Goal: Information Seeking & Learning: Learn about a topic

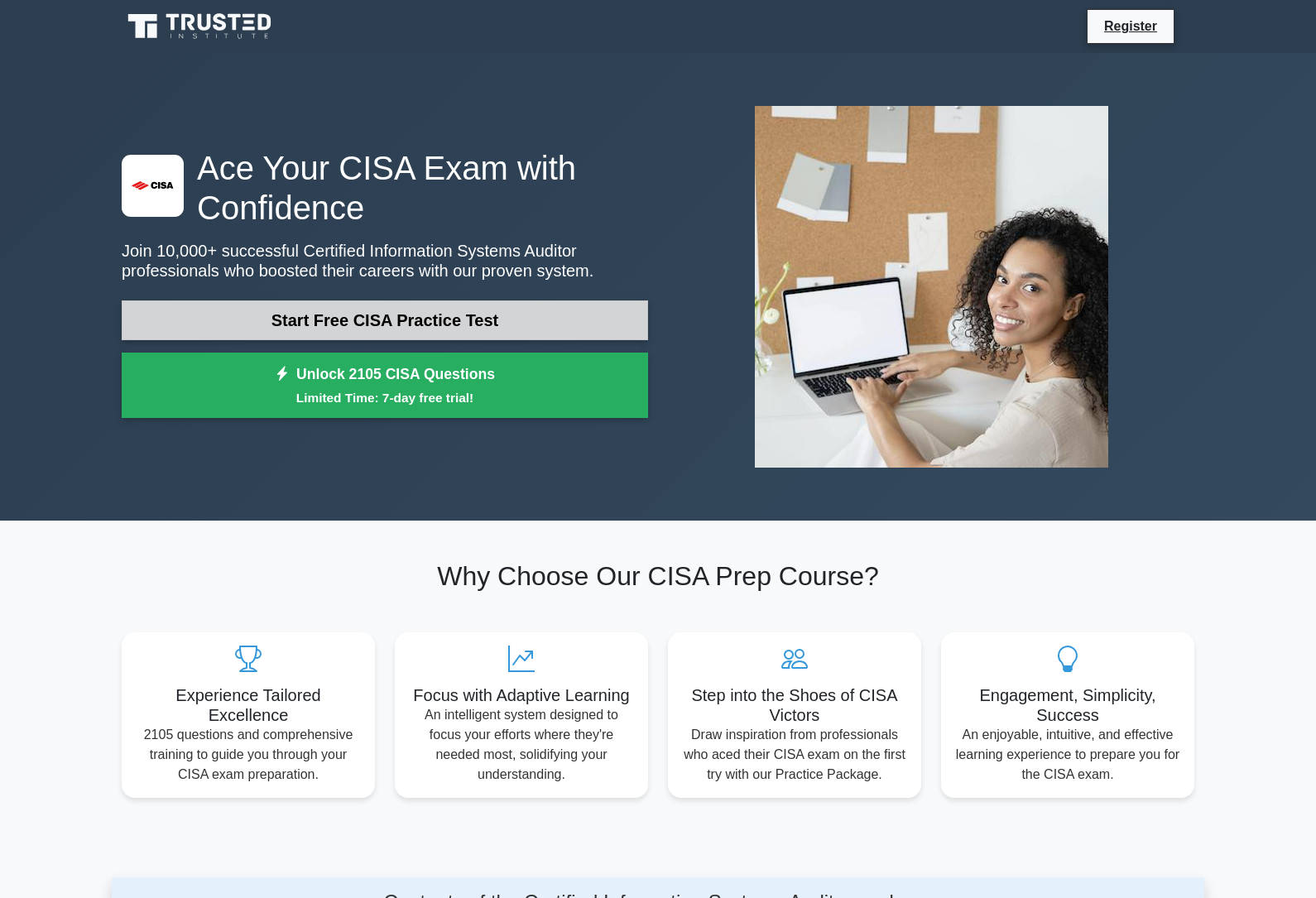
click at [214, 336] on link "Start Free CISA Practice Test" at bounding box center [385, 320] width 527 height 40
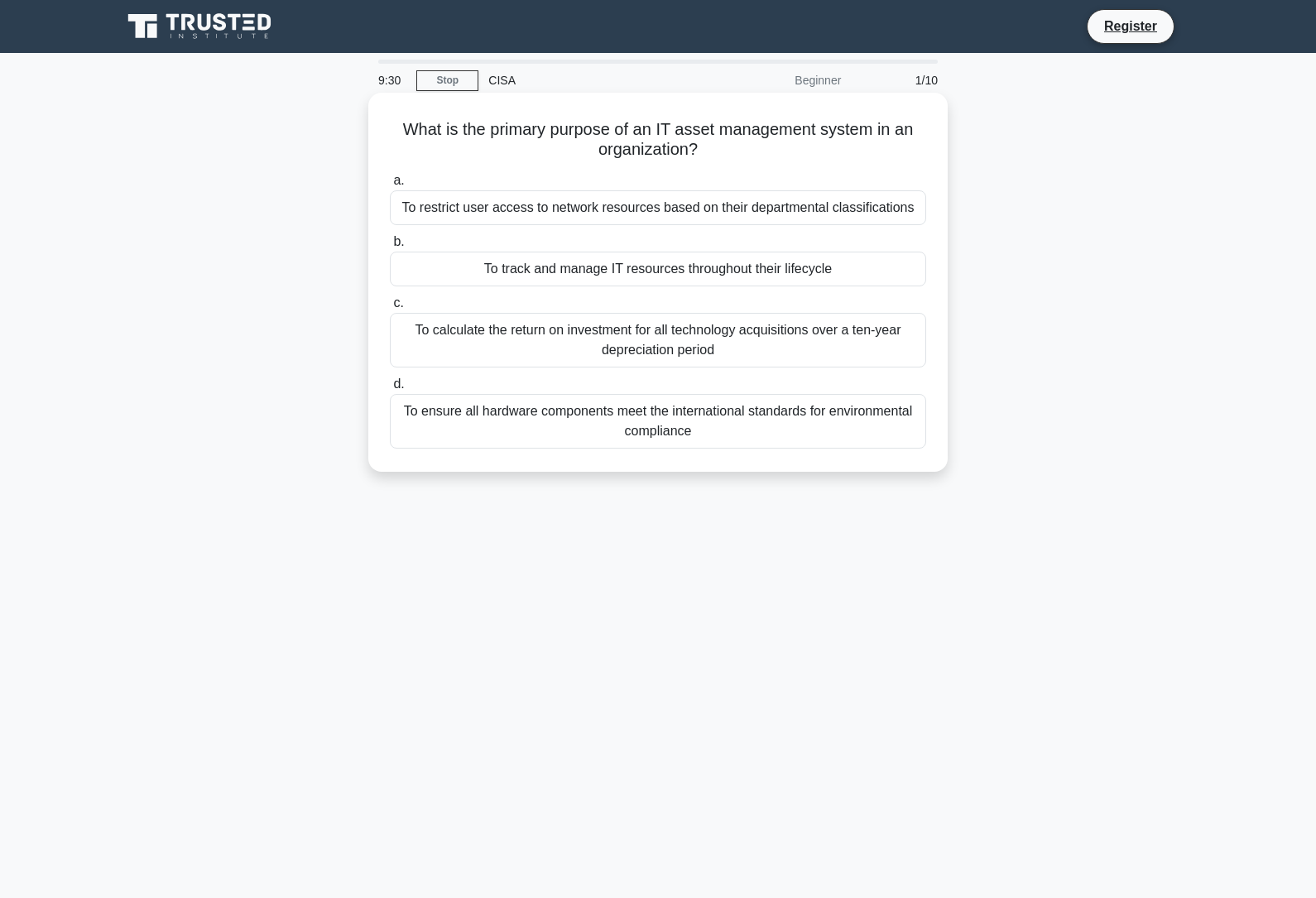
click at [810, 284] on div "To track and manage IT resources throughout their lifecycle" at bounding box center [658, 269] width 537 height 35
click at [390, 247] on input "b. To track and manage IT resources throughout their lifecycle" at bounding box center [390, 242] width 0 height 11
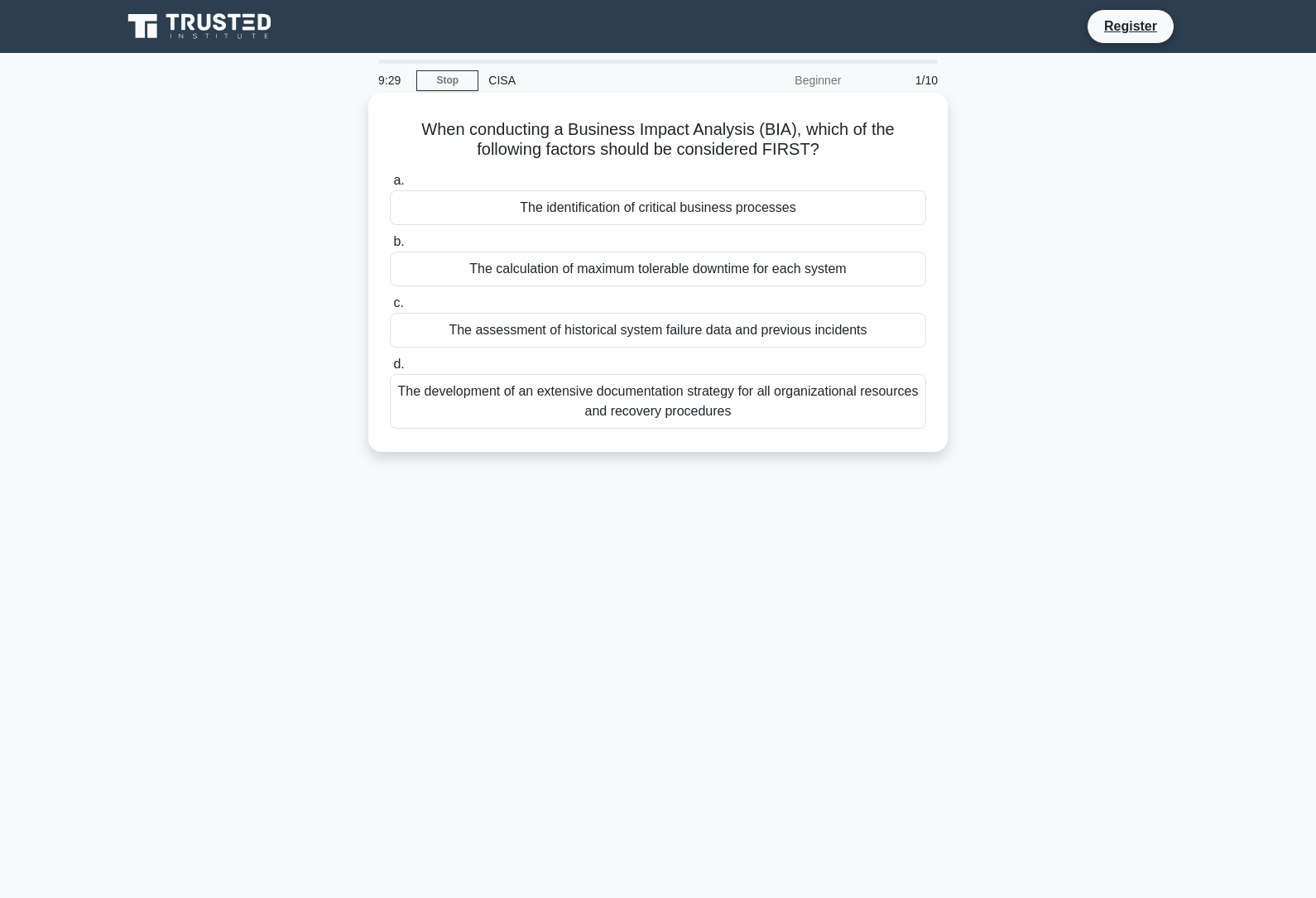
click at [819, 265] on div "The calculation of maximum tolerable downtime for each system" at bounding box center [658, 269] width 537 height 35
click at [390, 247] on input "b. The calculation of maximum tolerable downtime for each system" at bounding box center [390, 242] width 0 height 11
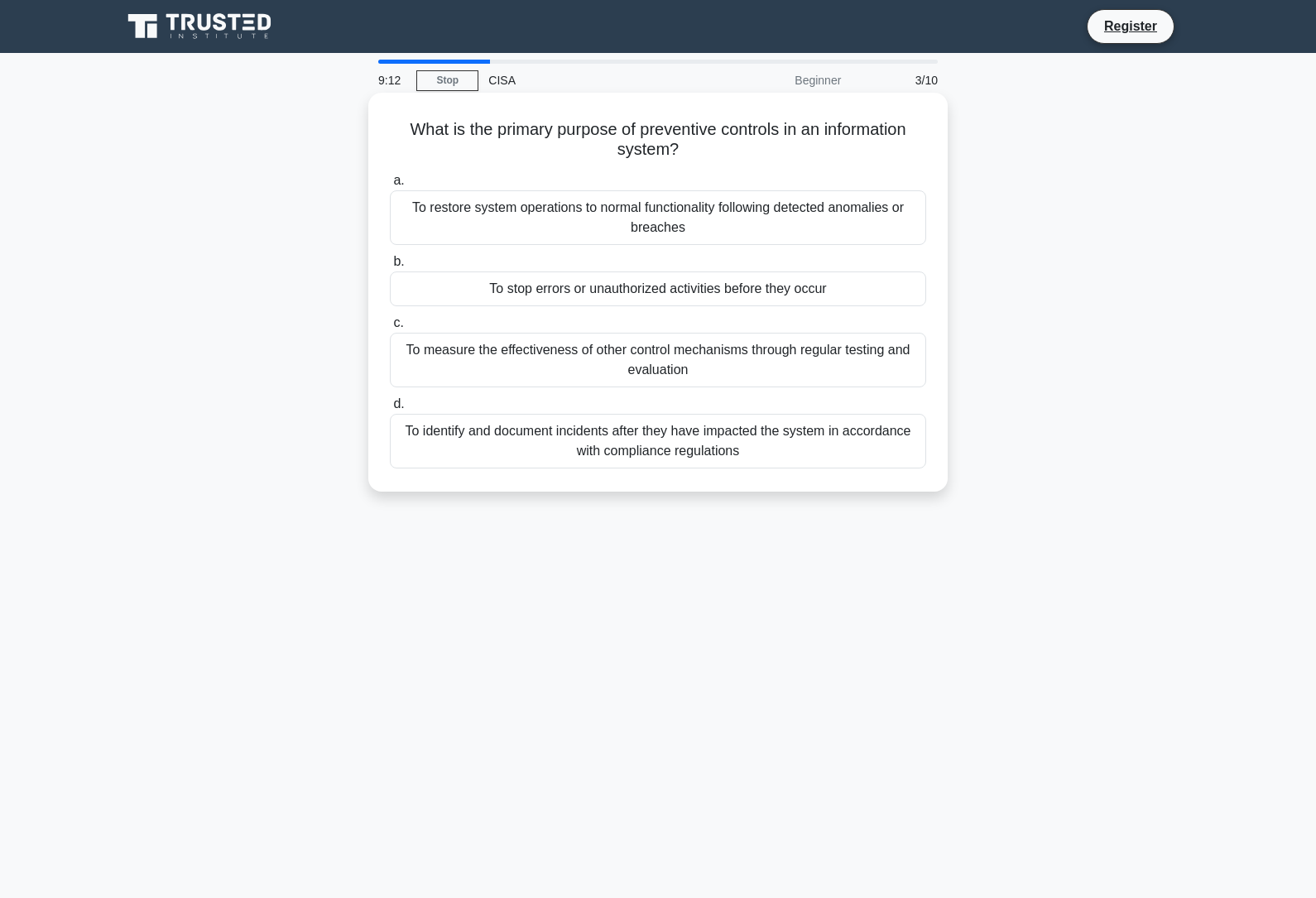
click at [859, 276] on div "To stop errors or unauthorized activities before they occur" at bounding box center [658, 288] width 537 height 35
click at [390, 267] on input "b. To stop errors or unauthorized activities before they occur" at bounding box center [390, 262] width 0 height 11
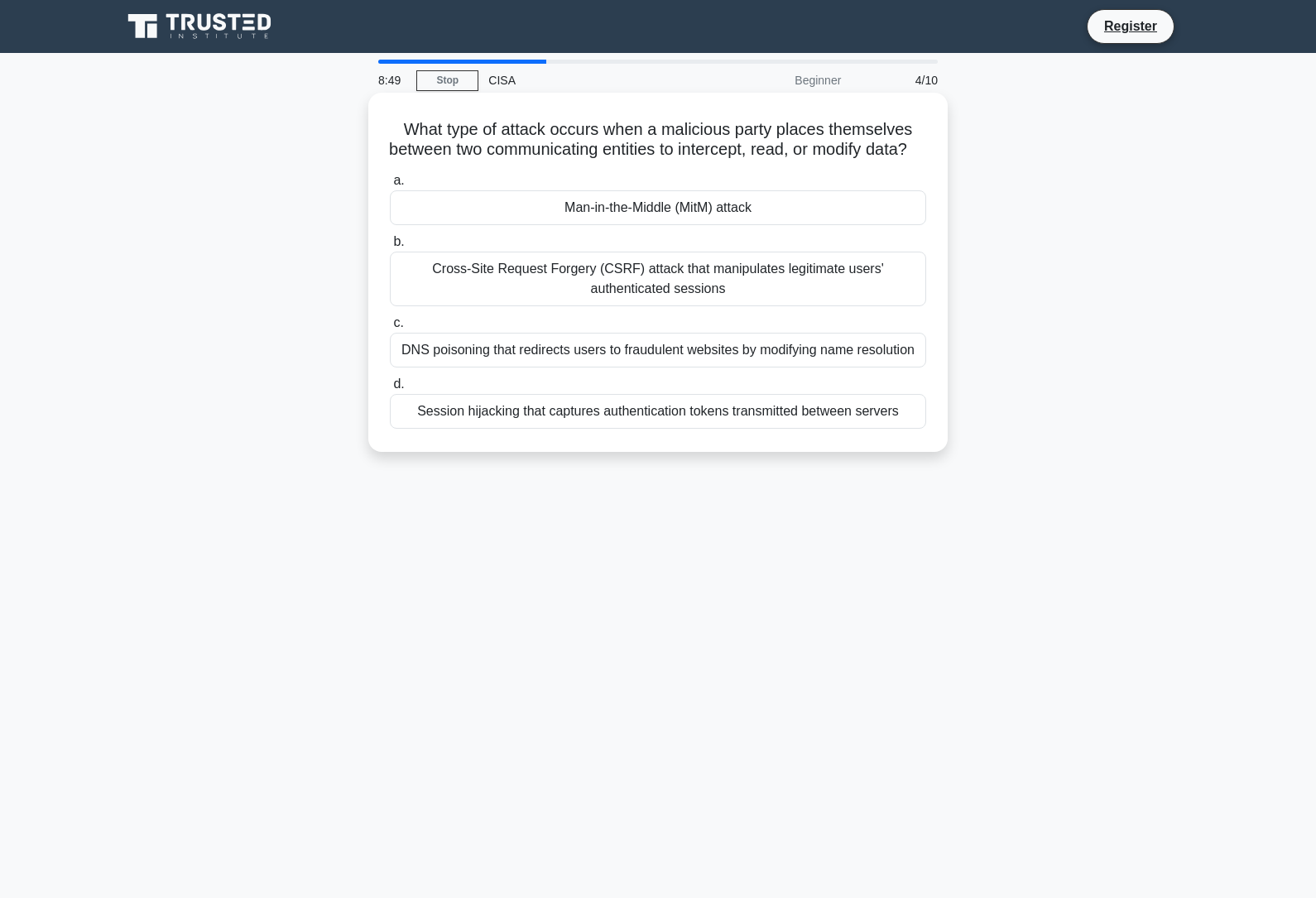
click at [782, 223] on div "Man-in-the-Middle (MitM) attack" at bounding box center [658, 207] width 537 height 35
click at [390, 186] on input "a. Man-in-the-Middle (MitM) attack" at bounding box center [390, 180] width 0 height 11
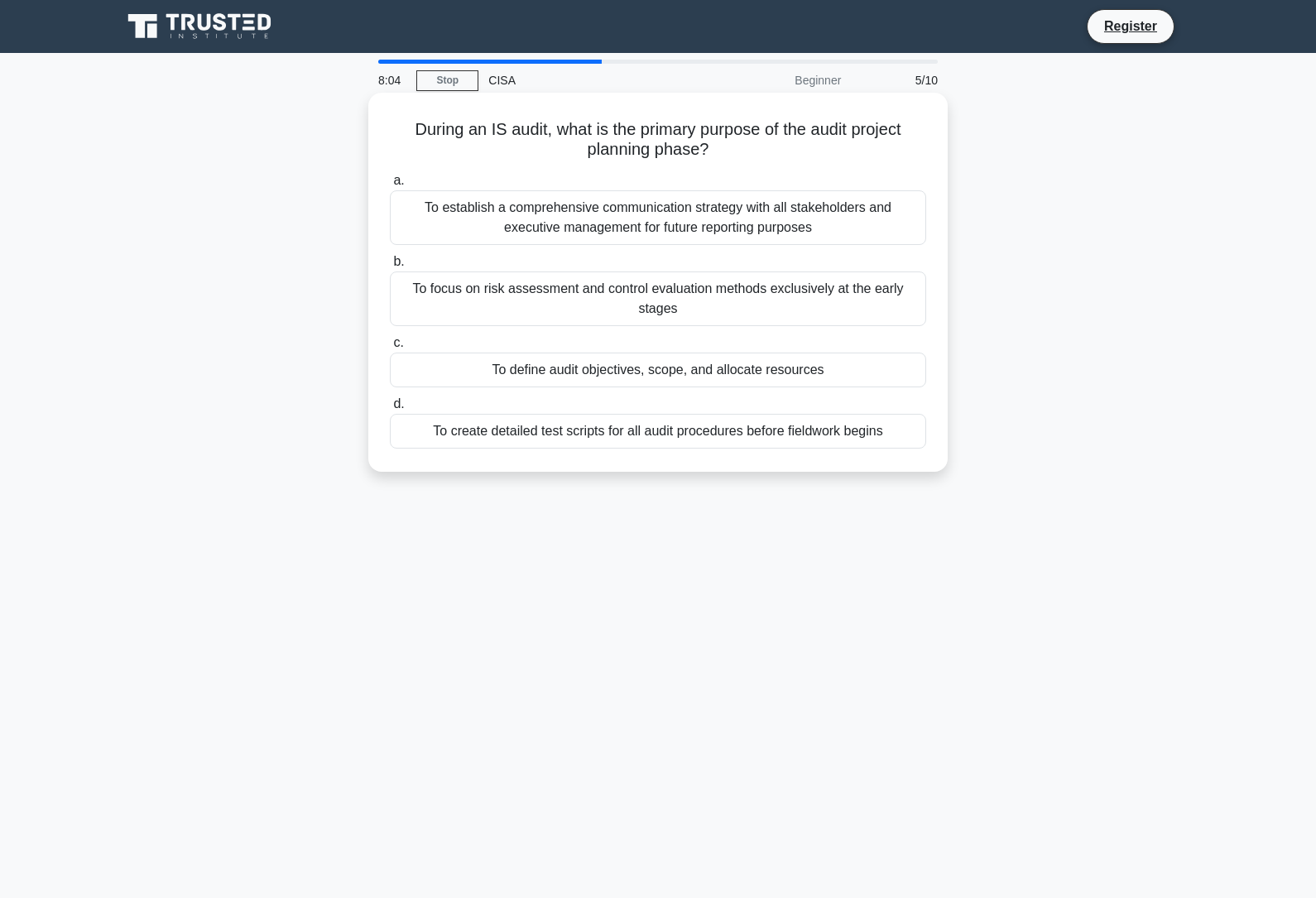
click at [816, 376] on div "To define audit objectives, scope, and allocate resources" at bounding box center [658, 370] width 537 height 35
click at [390, 349] on input "c. To define audit objectives, scope, and allocate resources" at bounding box center [390, 343] width 0 height 11
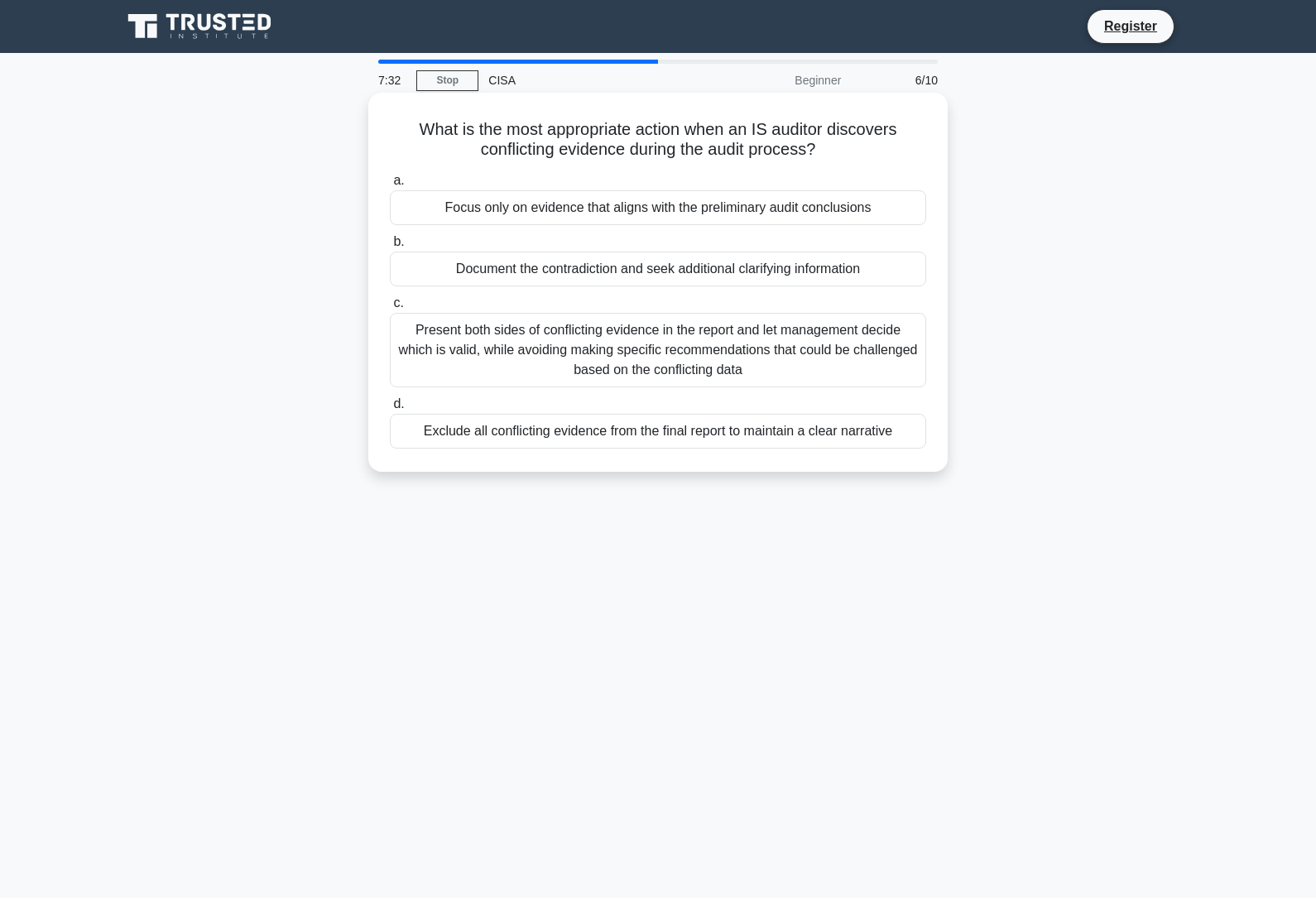
click at [838, 256] on div "Document the contradiction and seek additional clarifying information" at bounding box center [658, 269] width 537 height 35
click at [390, 247] on input "b. Document the contradiction and seek additional clarifying information" at bounding box center [390, 242] width 0 height 11
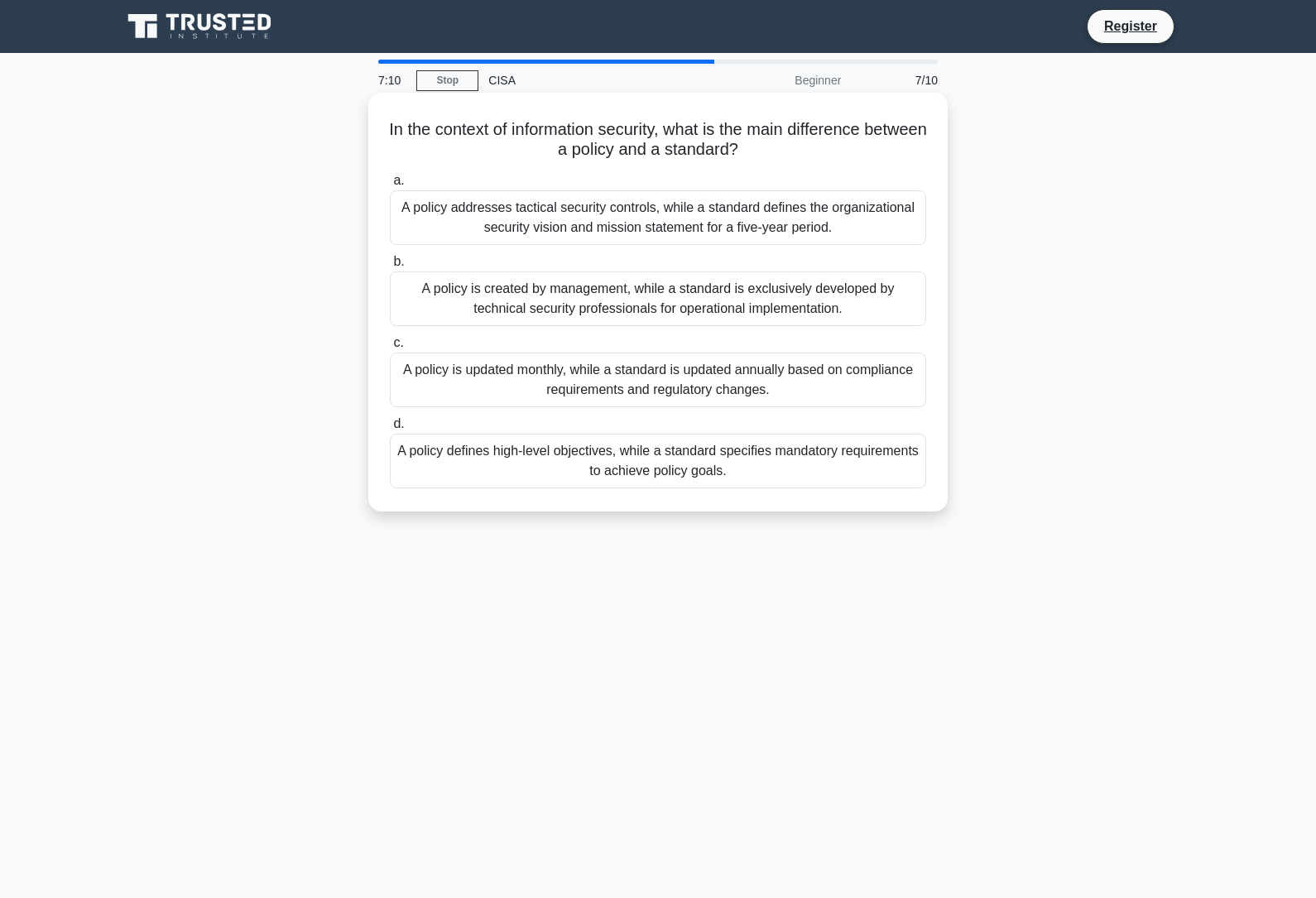
click at [827, 460] on div "A policy defines high-level objectives, while a standard specifies mandatory re…" at bounding box center [658, 461] width 537 height 54
click at [390, 429] on input "d. A policy defines high-level objectives, while a standard specifies mandatory…" at bounding box center [390, 423] width 0 height 11
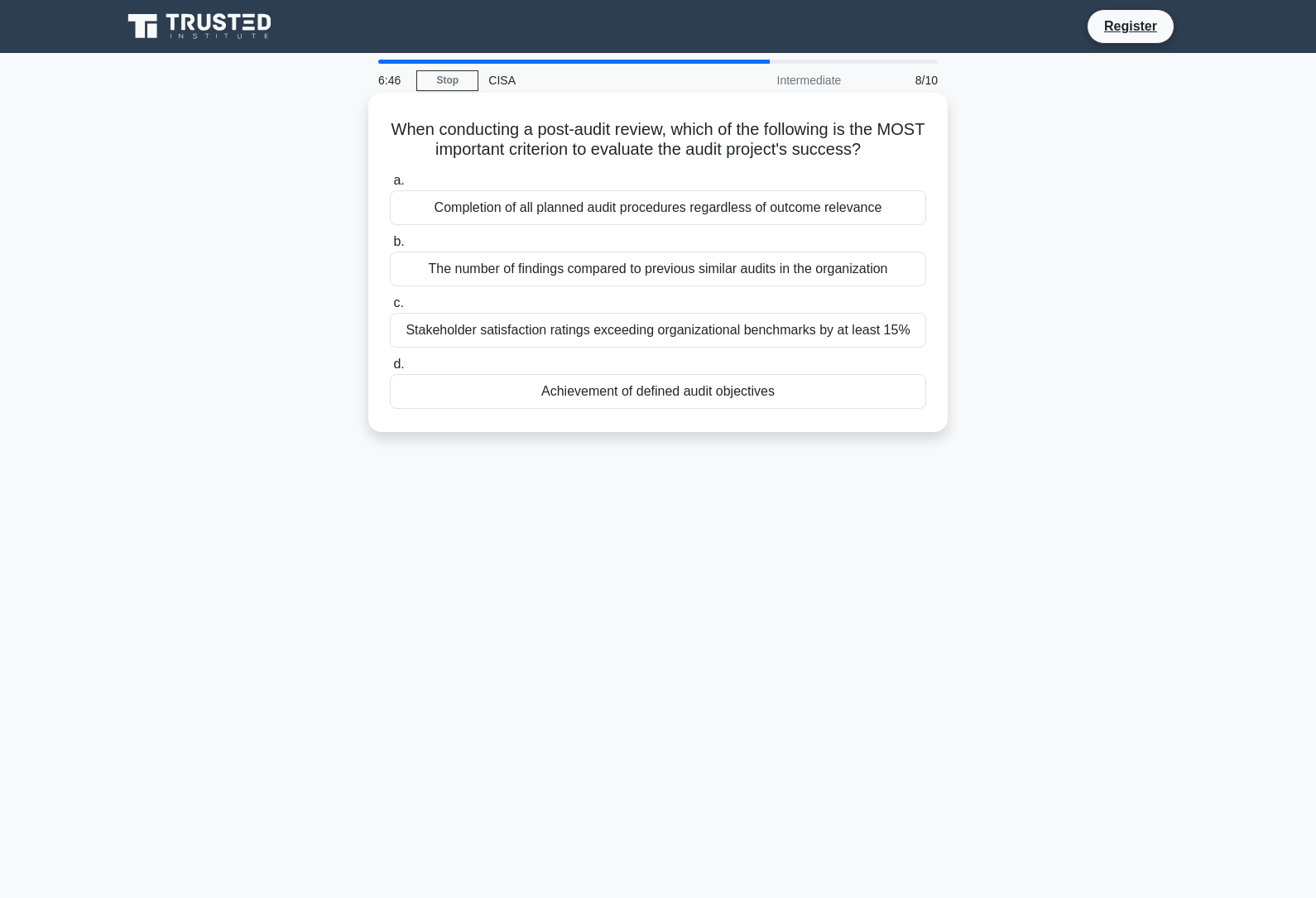
click at [662, 409] on div "Achievement of defined audit objectives" at bounding box center [658, 391] width 537 height 35
click at [390, 370] on input "d. Achievement of defined audit objectives" at bounding box center [390, 364] width 0 height 11
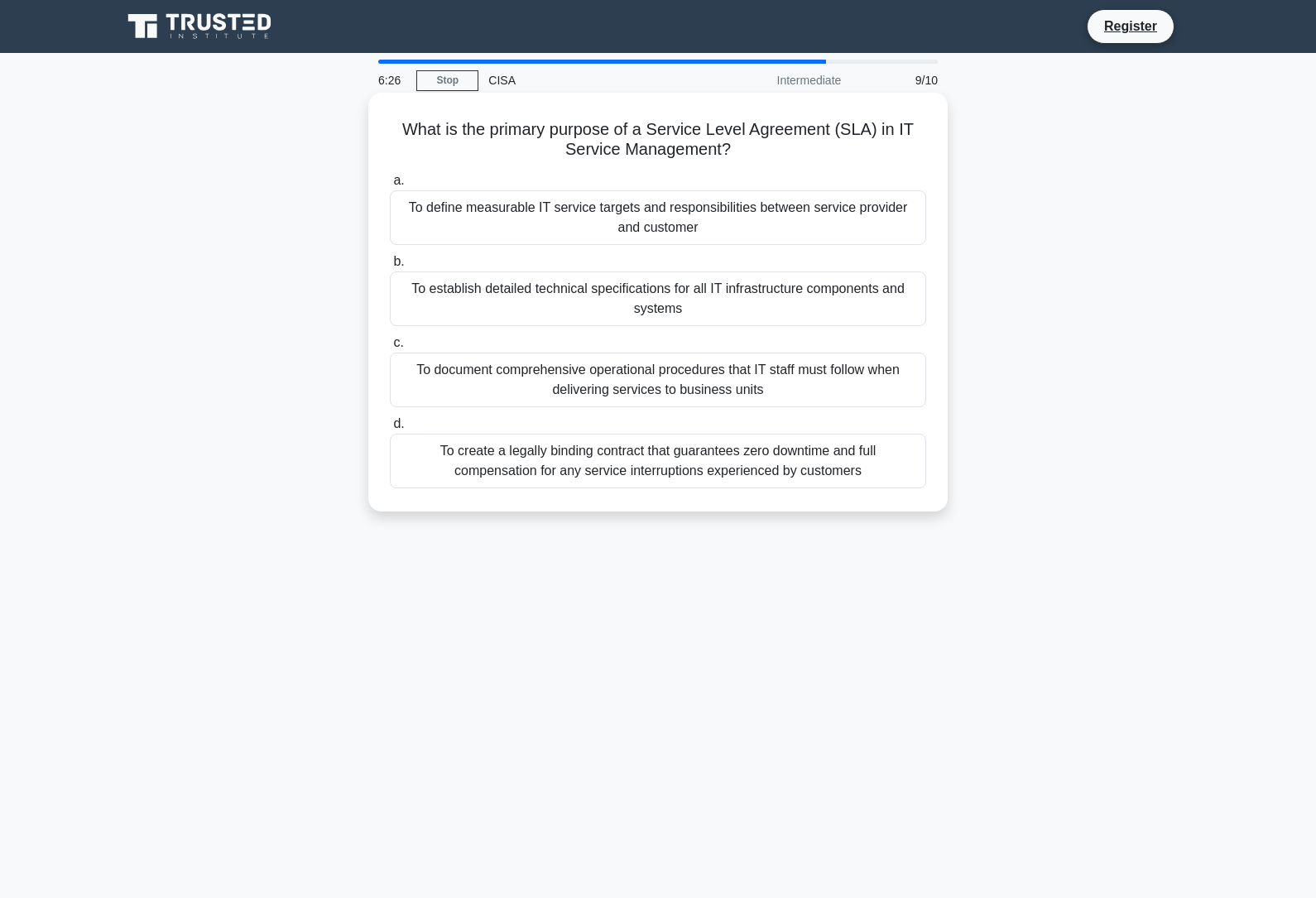
click at [633, 206] on div "To define measurable IT service targets and responsibilities between service pr…" at bounding box center [658, 218] width 537 height 54
click at [390, 186] on input "a. To define measurable IT service targets and responsibilities between service…" at bounding box center [390, 180] width 0 height 11
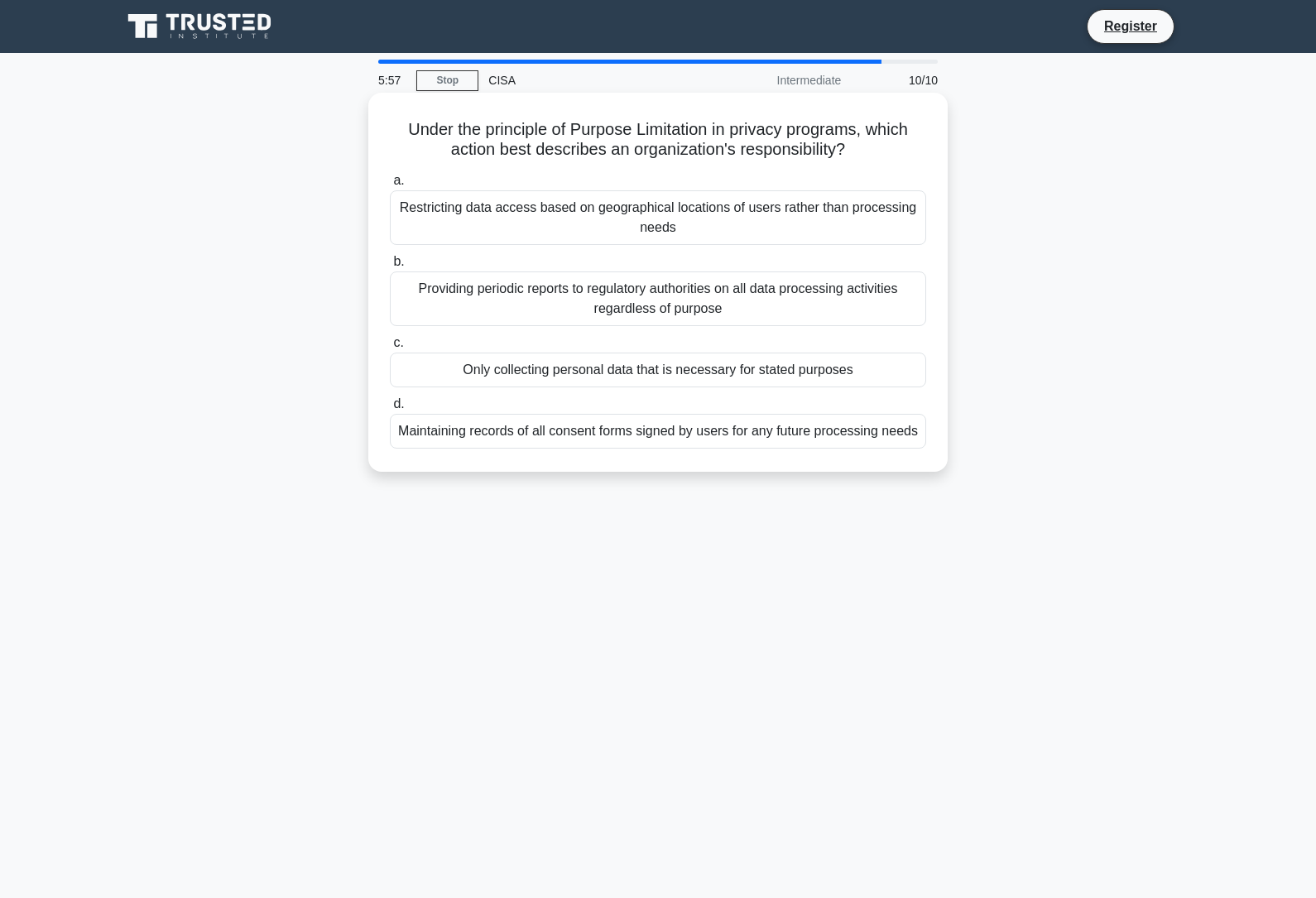
click at [782, 361] on div "Only collecting personal data that is necessary for stated purposes" at bounding box center [658, 370] width 537 height 35
click at [390, 349] on input "c. Only collecting personal data that is necessary for stated purposes" at bounding box center [390, 343] width 0 height 11
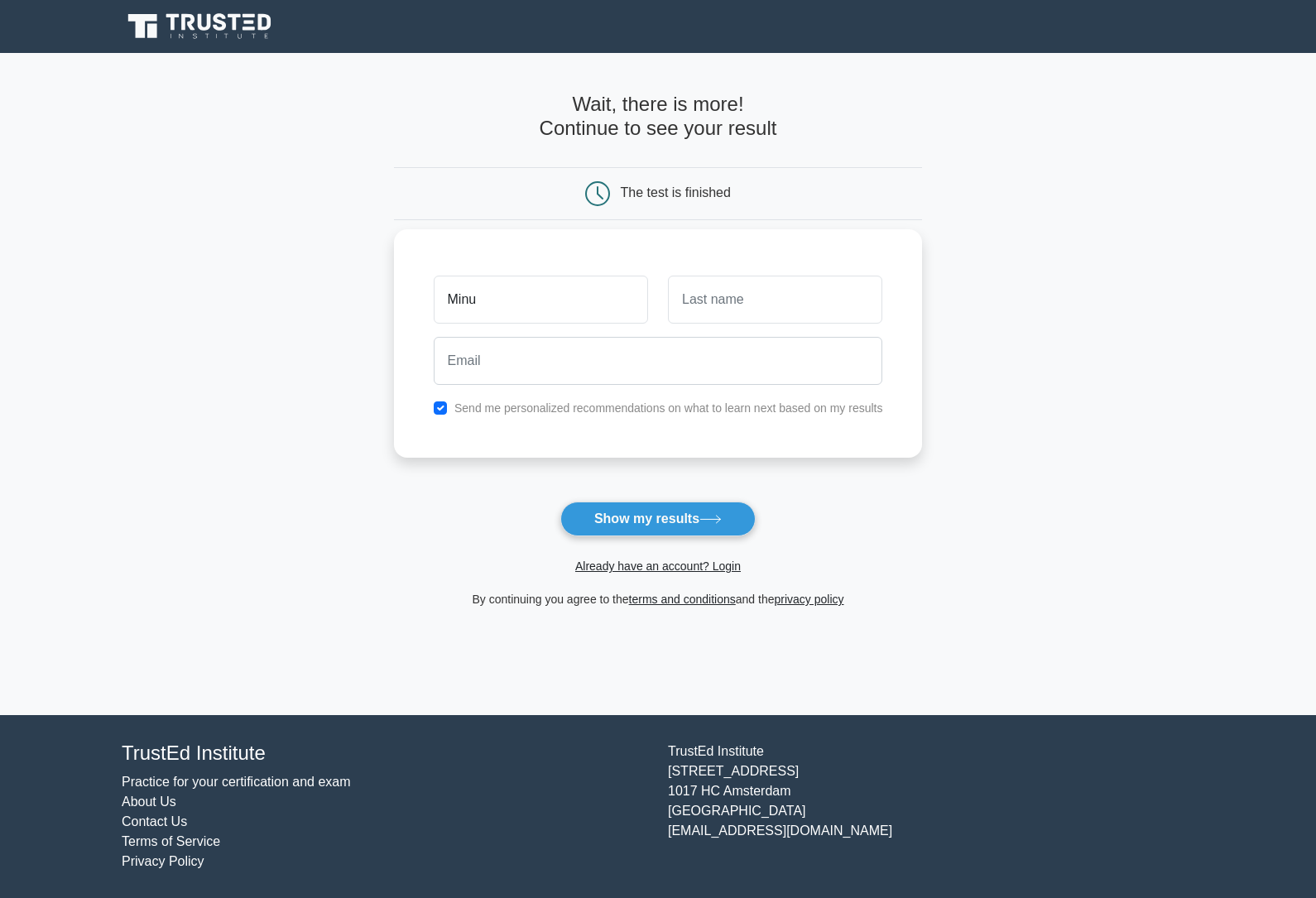
type input "Minu"
click at [752, 306] on input "text" at bounding box center [775, 299] width 214 height 48
type input "rai"
click at [555, 366] on input "email" at bounding box center [658, 361] width 449 height 48
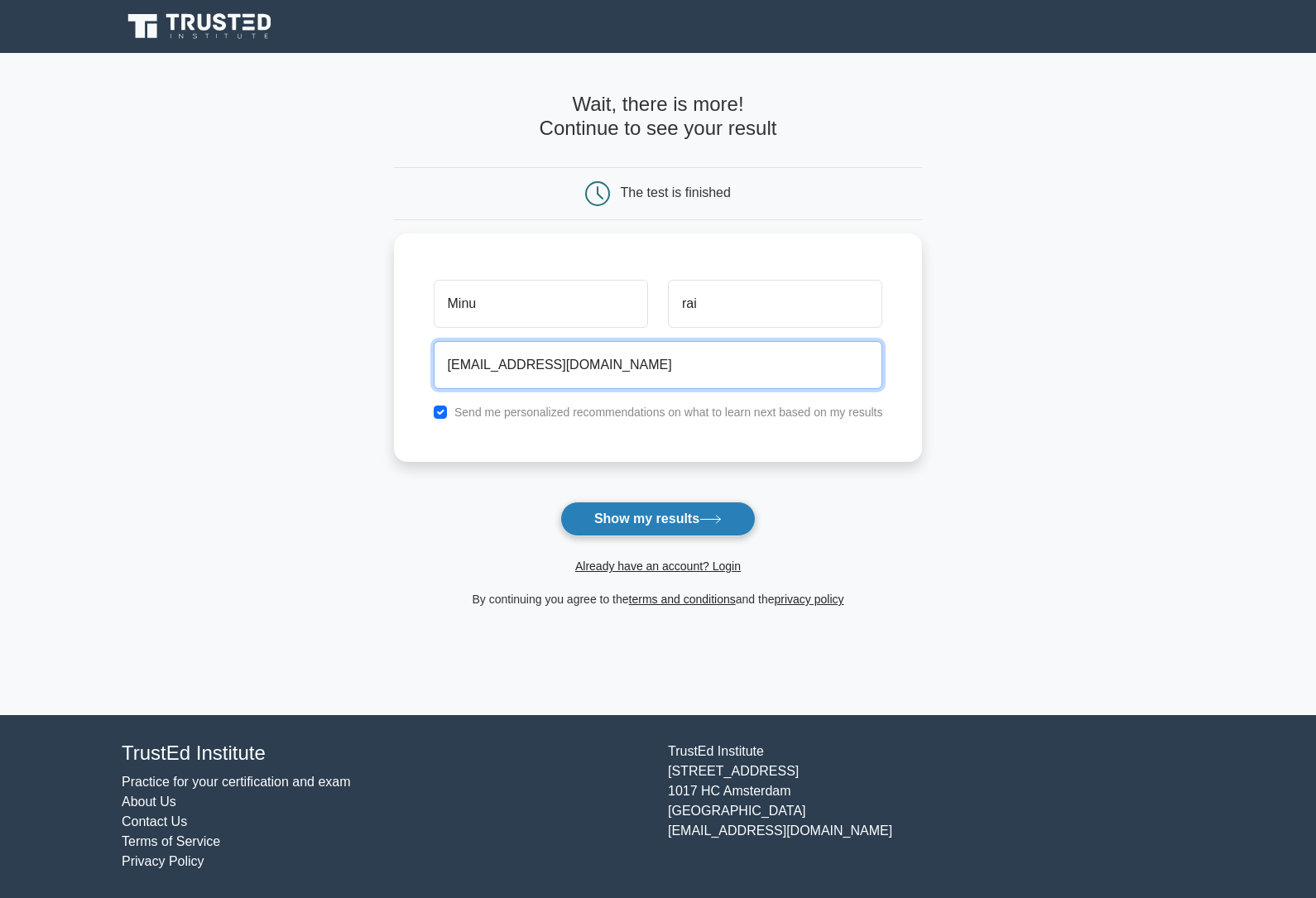
type input "minu.rai@gmail.com"
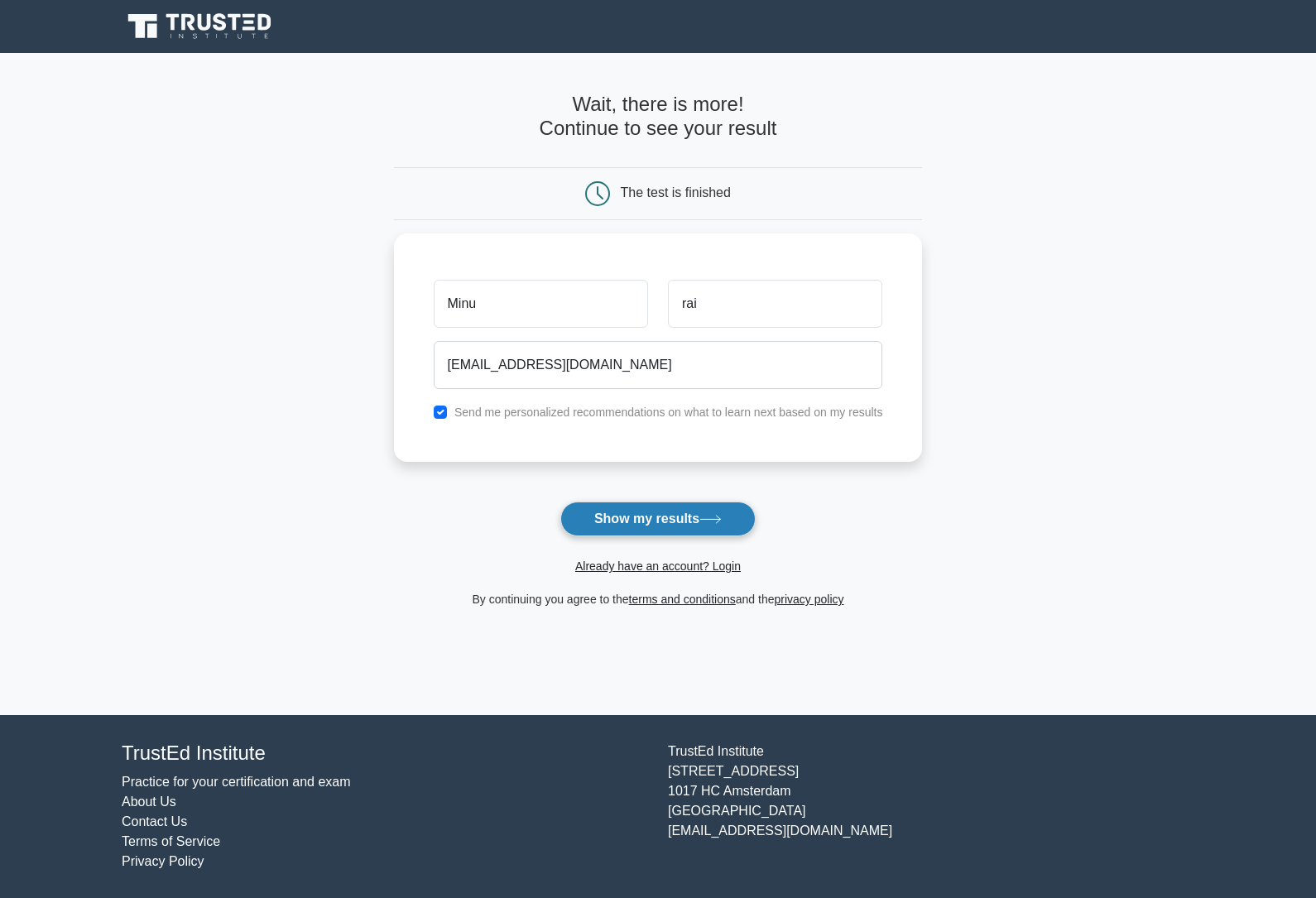
click at [676, 509] on button "Show my results" at bounding box center [658, 519] width 196 height 35
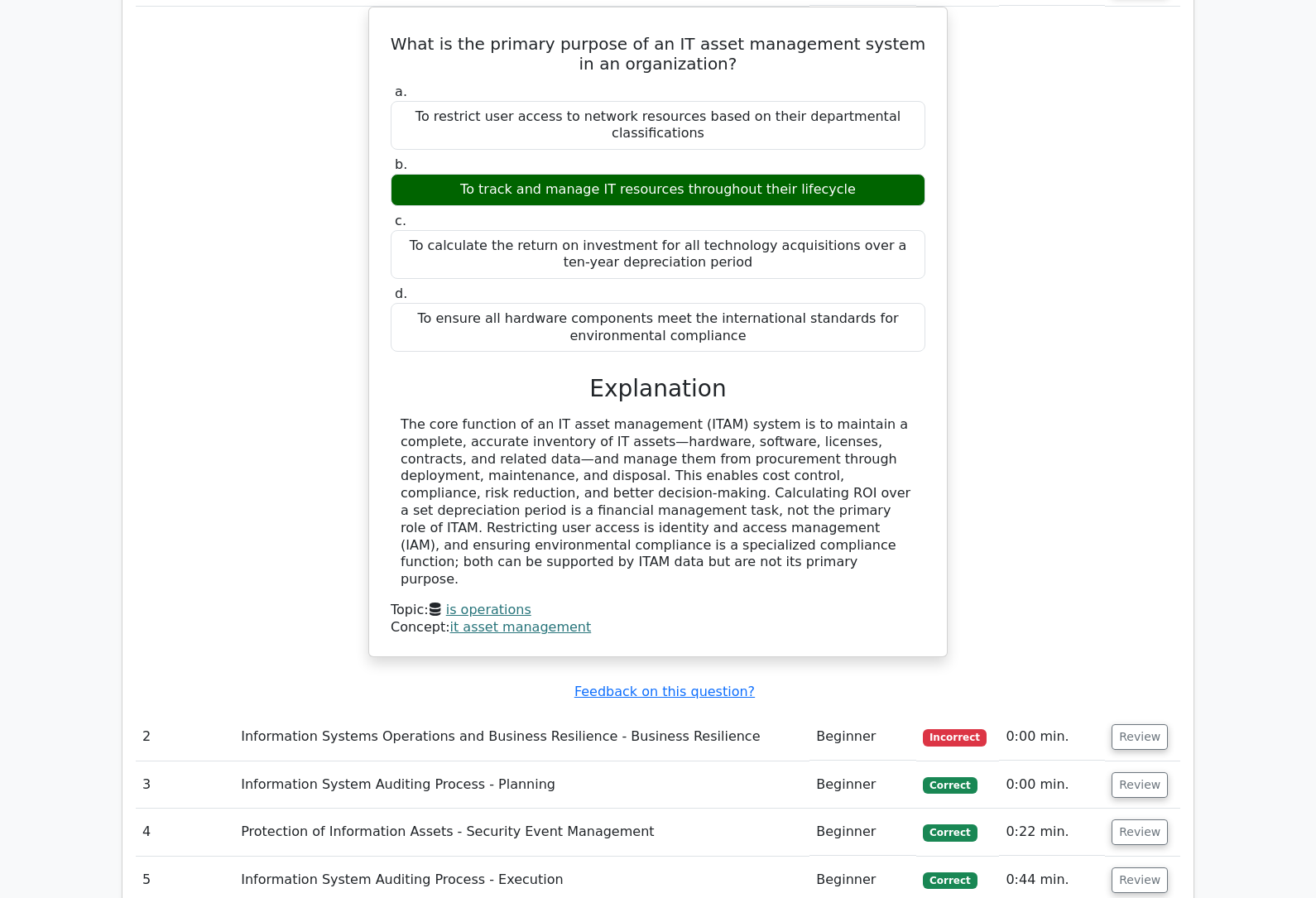
scroll to position [1493, 0]
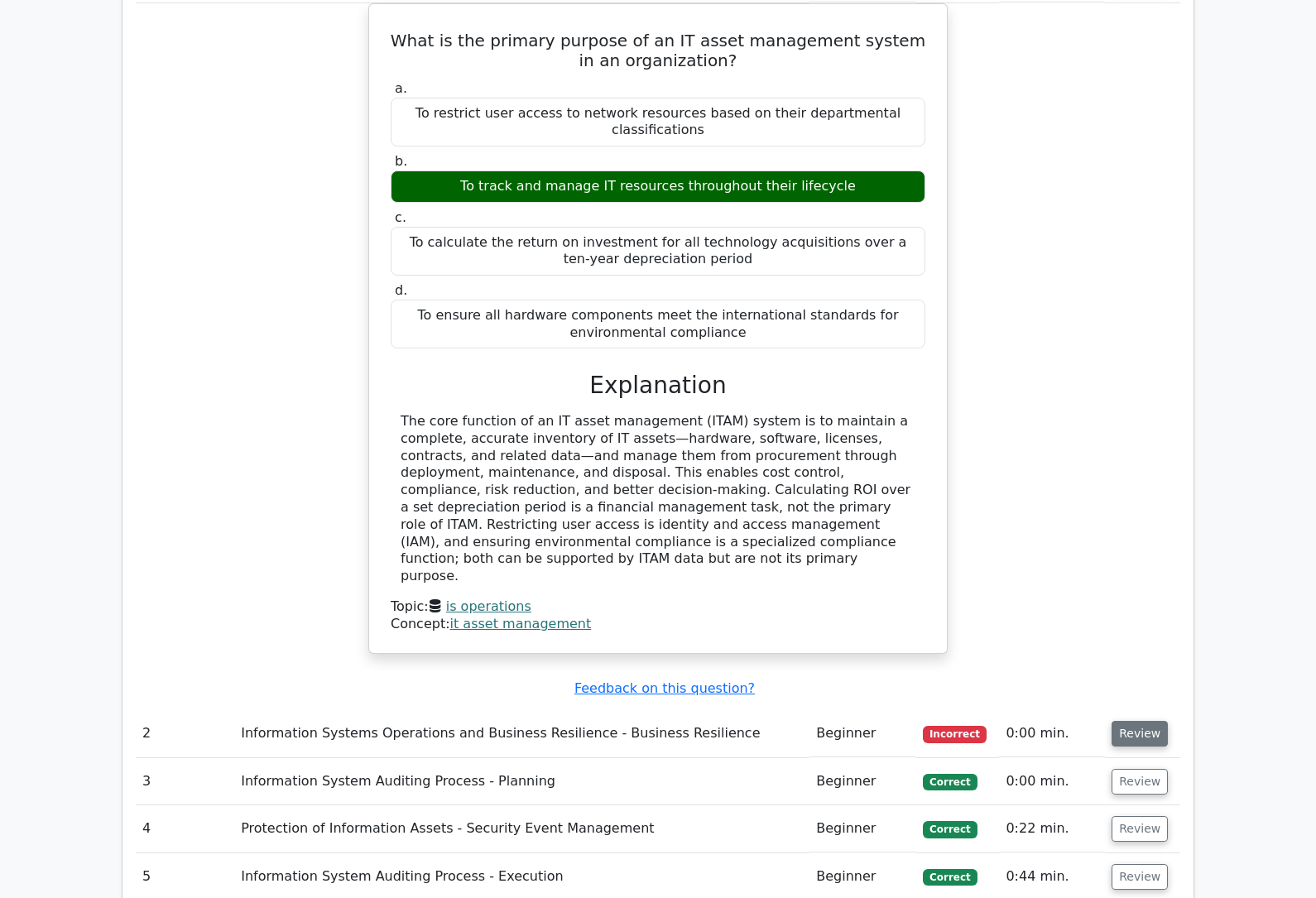
click at [1138, 721] on button "Review" at bounding box center [1140, 734] width 56 height 26
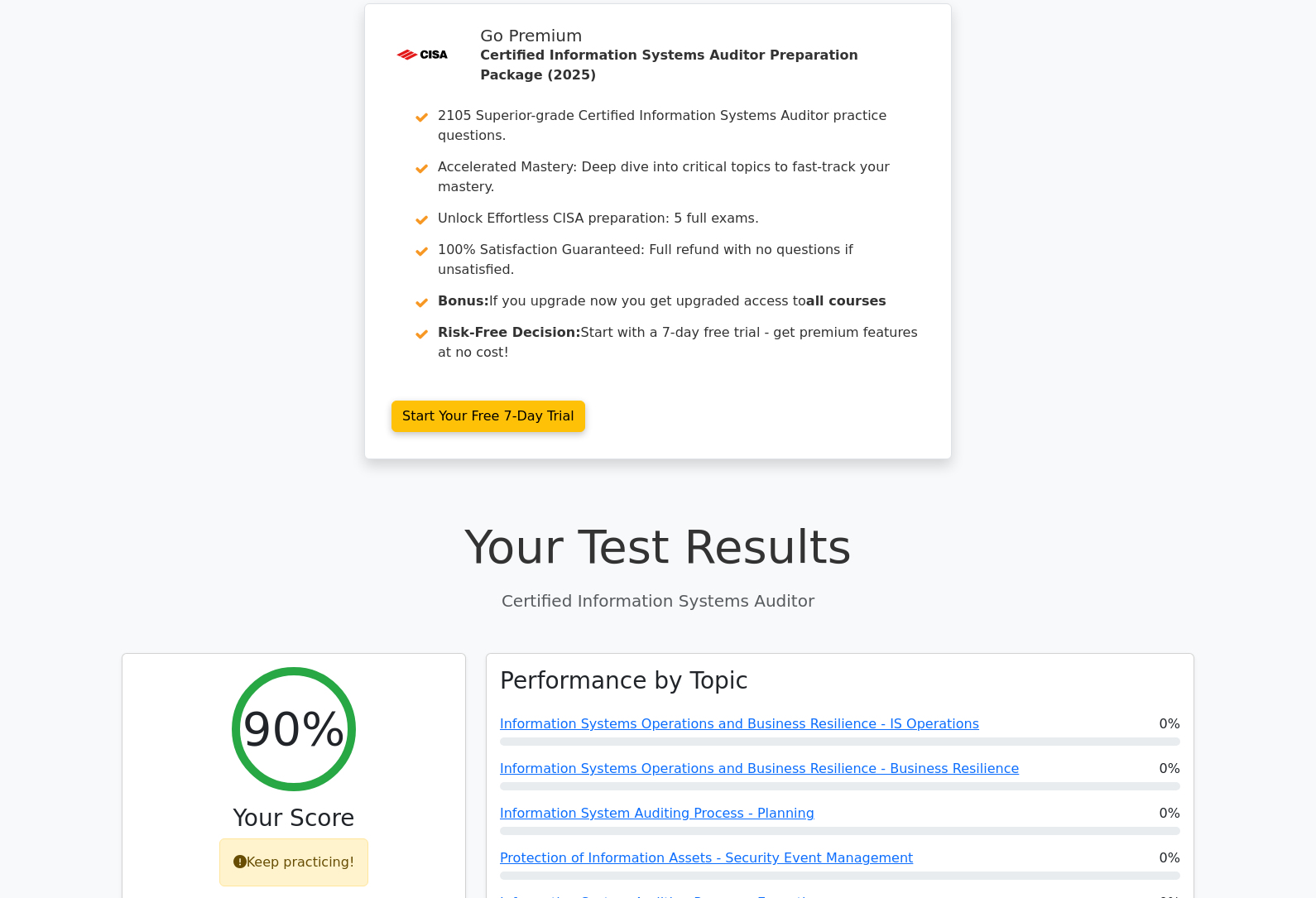
scroll to position [0, 0]
